Goal: Obtain resource: Obtain resource

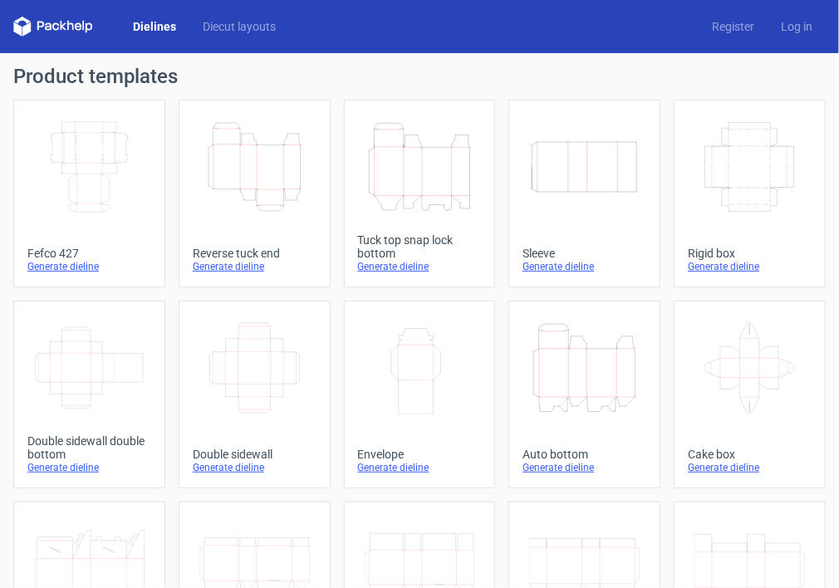
click at [238, 271] on div "Generate dieline" at bounding box center [255, 266] width 124 height 13
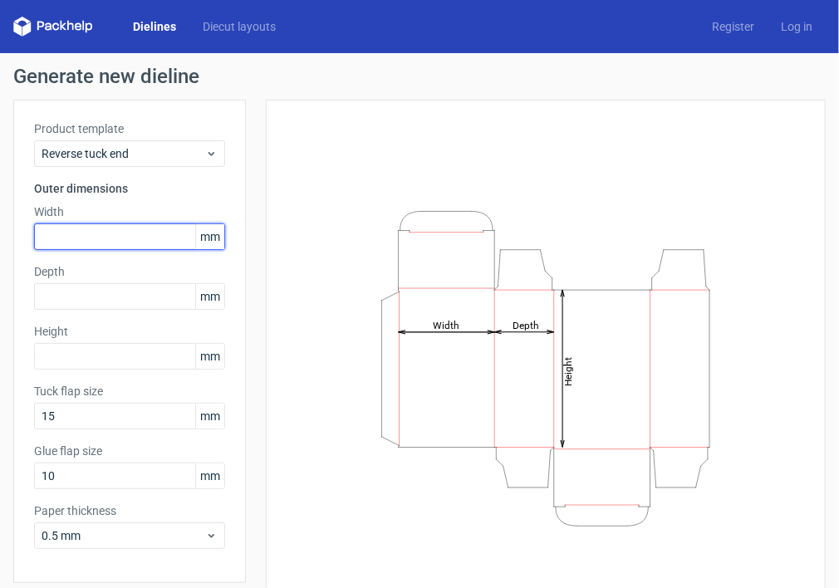
click at [51, 239] on input "text" at bounding box center [129, 236] width 191 height 27
type input "72"
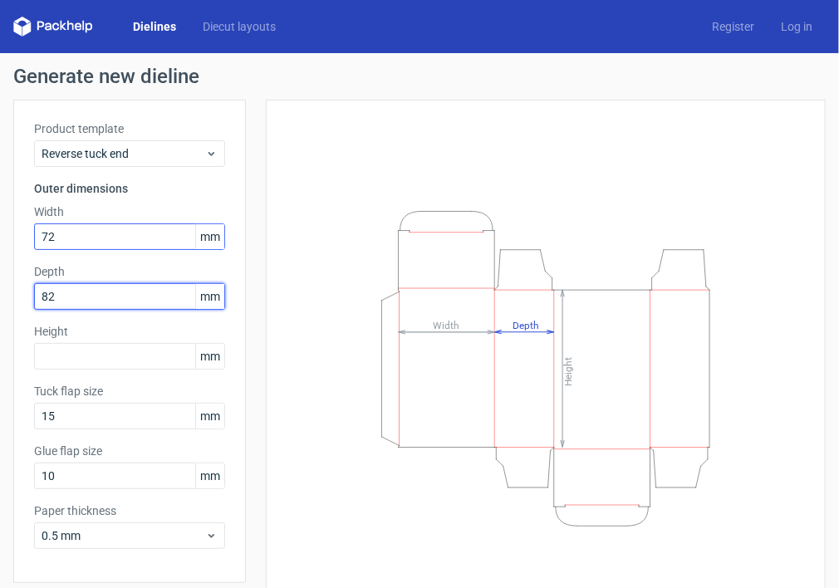
type input "82"
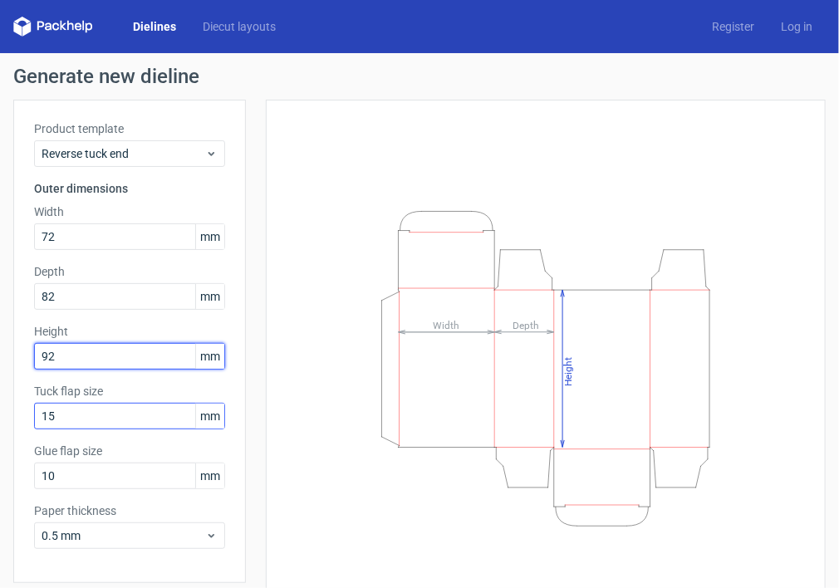
type input "92"
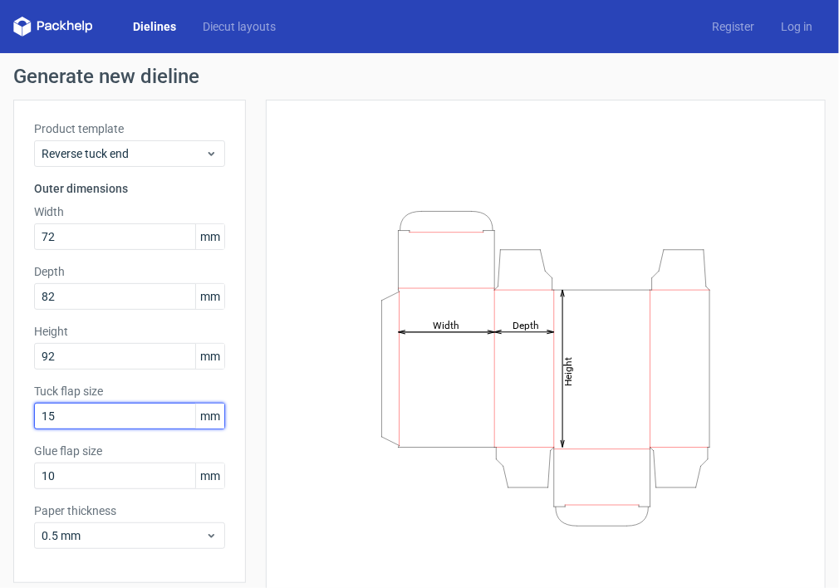
drag, startPoint x: 75, startPoint y: 417, endPoint x: 24, endPoint y: 417, distance: 50.7
click at [24, 417] on div "Product template Reverse tuck end Outer dimensions Width 72 mm Depth 82 mm Heig…" at bounding box center [129, 341] width 233 height 483
type input "20"
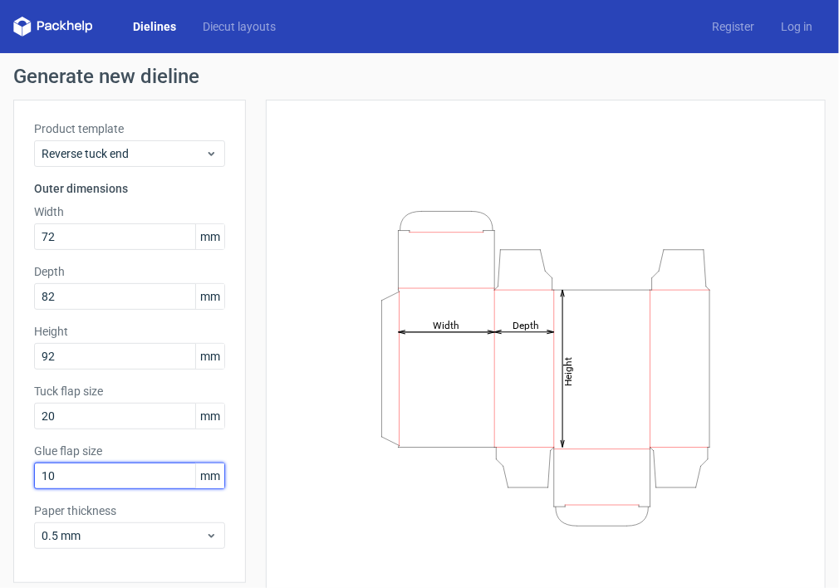
drag, startPoint x: 68, startPoint y: 477, endPoint x: -9, endPoint y: 473, distance: 77.3
click at [0, 473] on html "Dielines Diecut layouts Register Log in Generate new dieline Product template R…" at bounding box center [419, 294] width 839 height 588
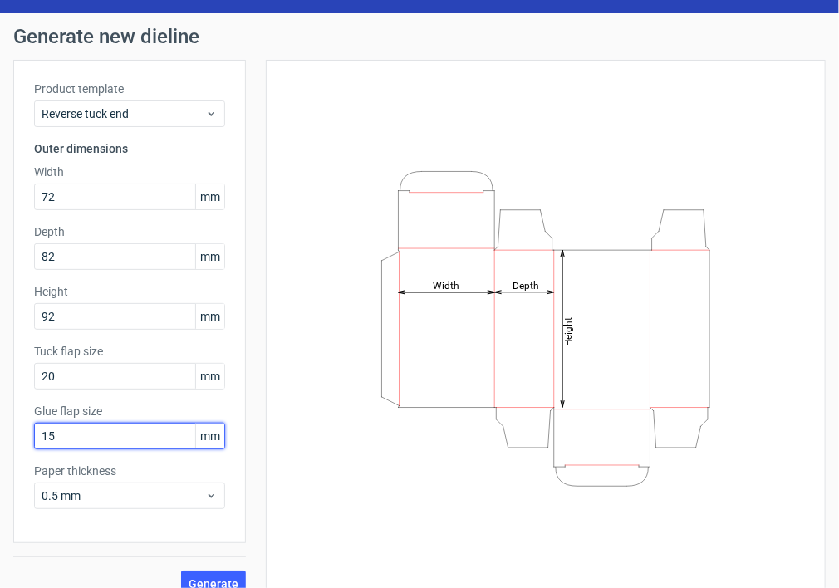
scroll to position [61, 0]
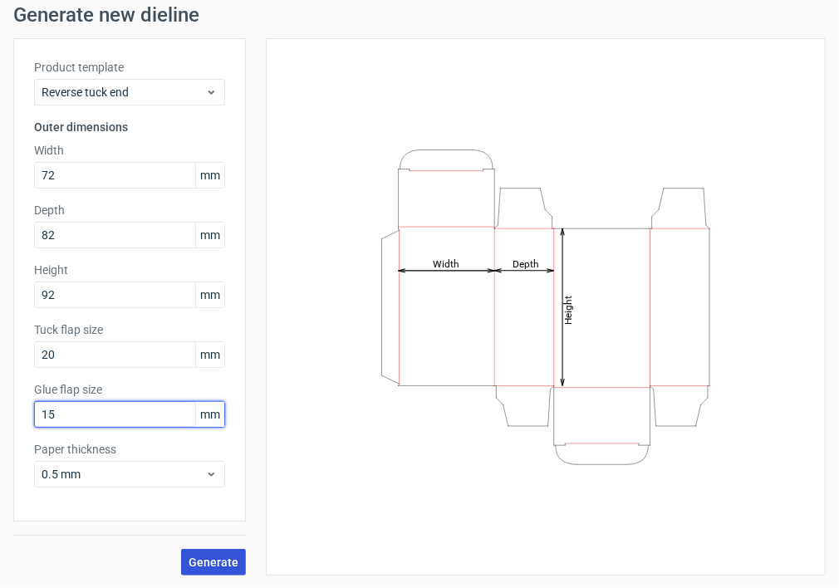
type input "15"
click at [216, 564] on span "Generate" at bounding box center [214, 562] width 50 height 12
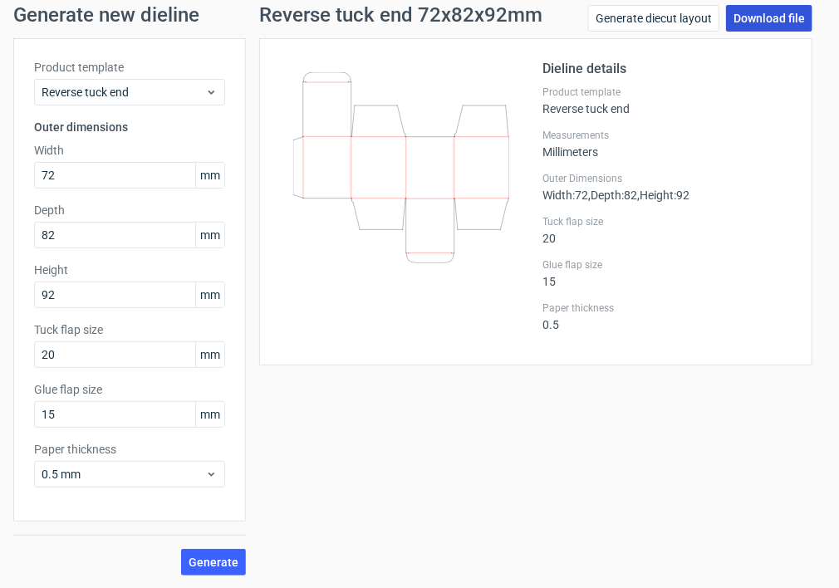
click at [761, 19] on link "Download file" at bounding box center [769, 18] width 86 height 27
